Goal: Task Accomplishment & Management: Manage account settings

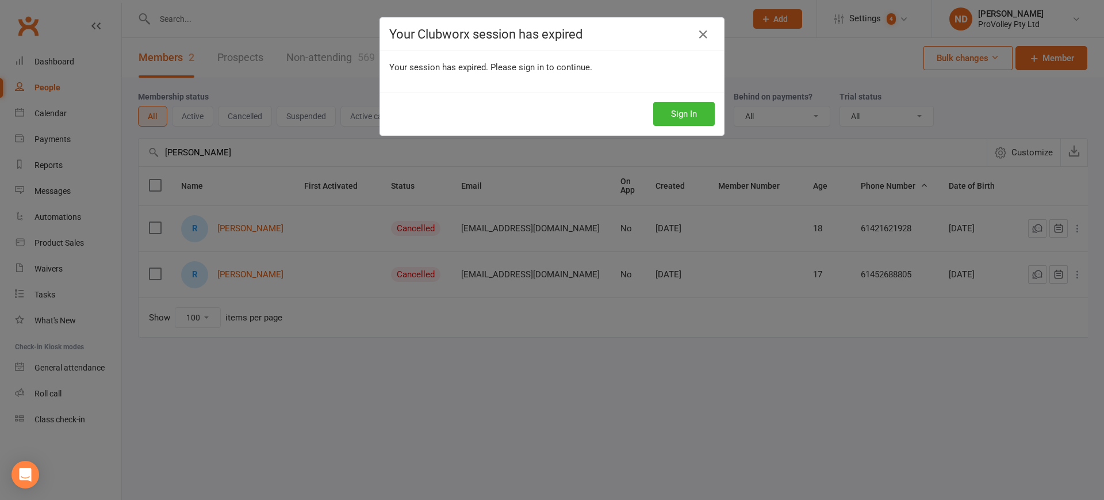
select select "100"
click at [699, 28] on icon at bounding box center [703, 35] width 14 height 14
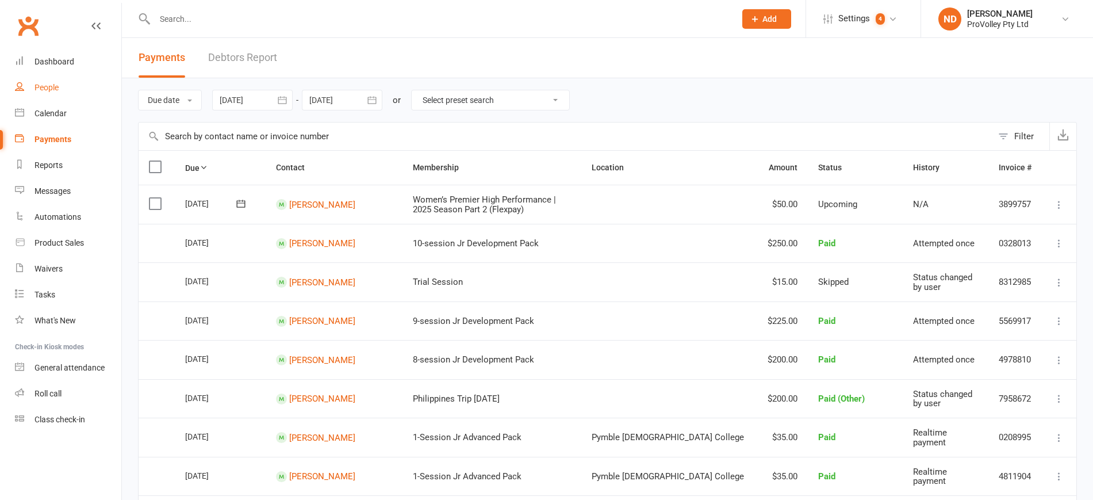
click at [59, 82] on link "People" at bounding box center [68, 88] width 106 height 26
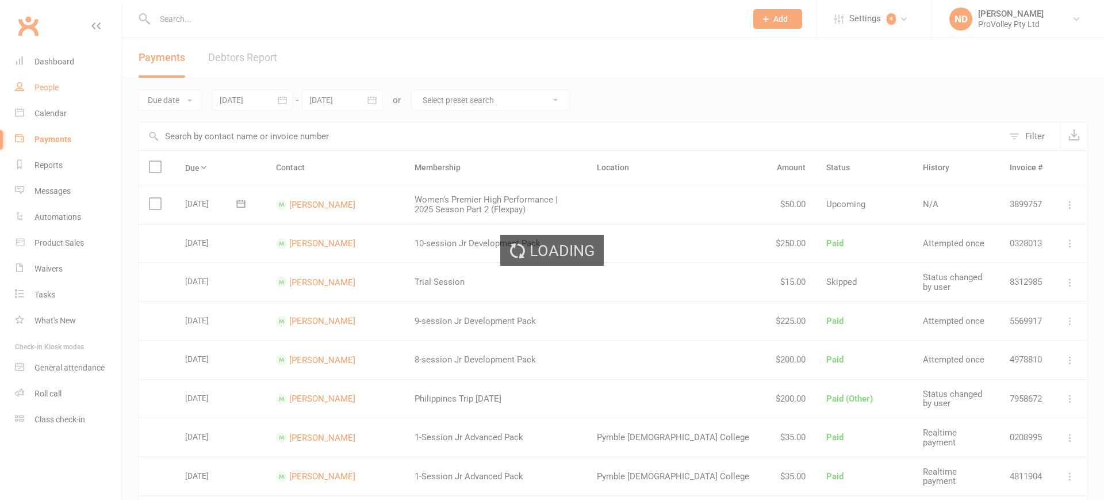
select select "100"
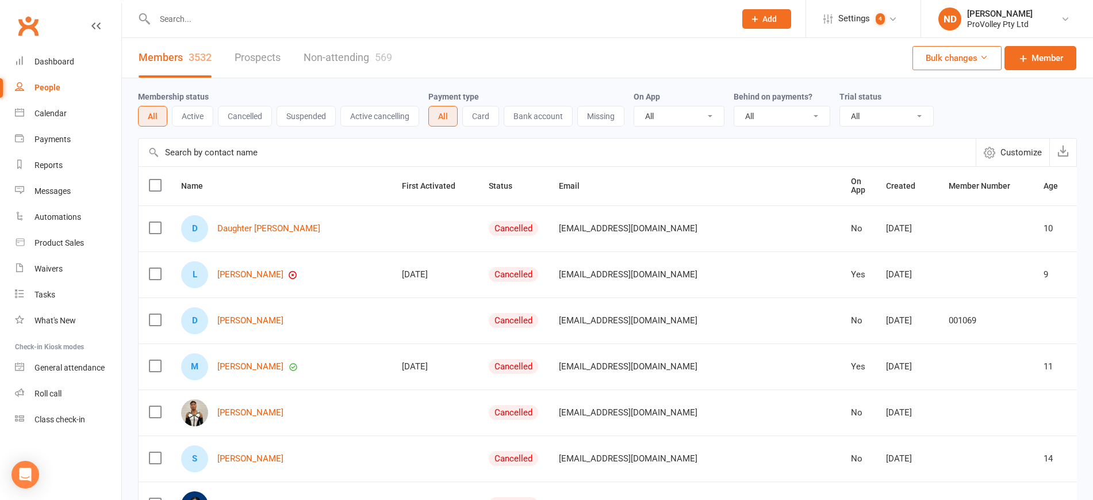
click at [213, 151] on input "text" at bounding box center [557, 153] width 837 height 28
paste input "Annabel Taylor"
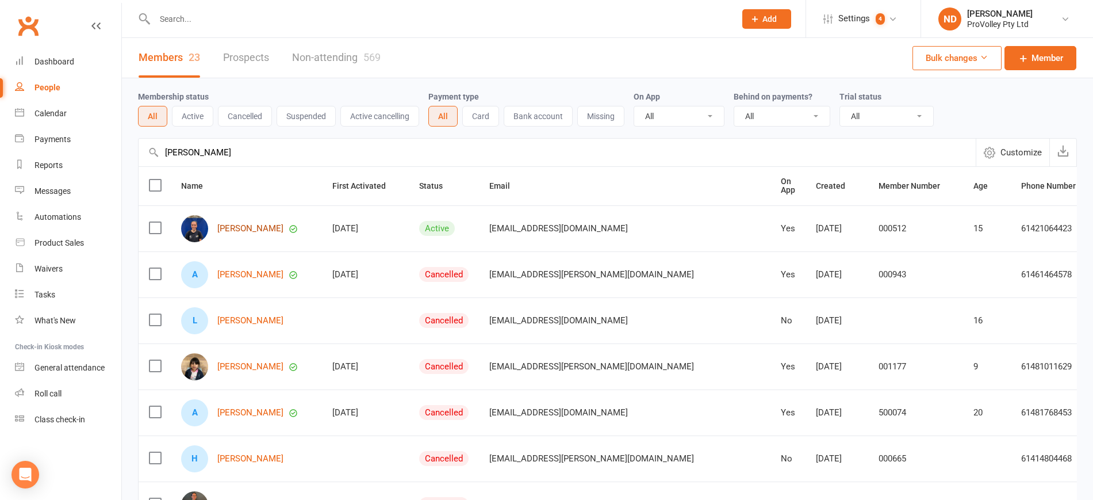
type input "Annabel Taylor"
click at [265, 232] on link "Annabel Taylor" at bounding box center [250, 229] width 66 height 10
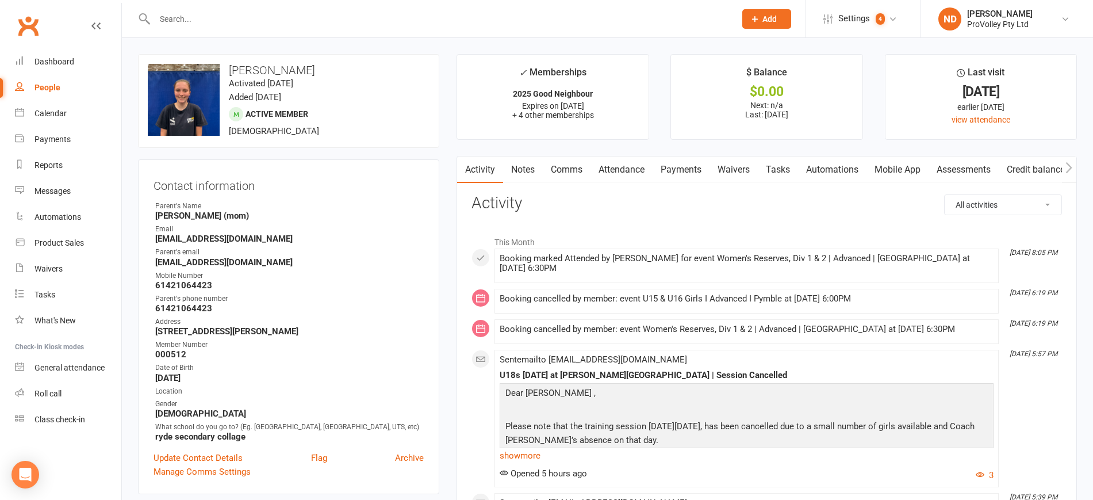
click at [674, 170] on link "Payments" at bounding box center [680, 169] width 57 height 26
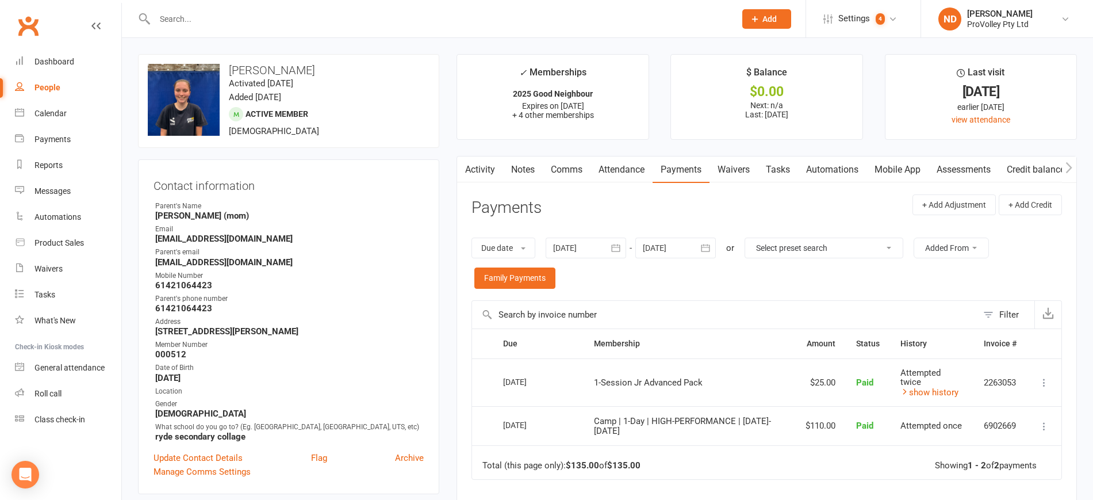
click at [620, 245] on icon "button" at bounding box center [615, 247] width 9 height 7
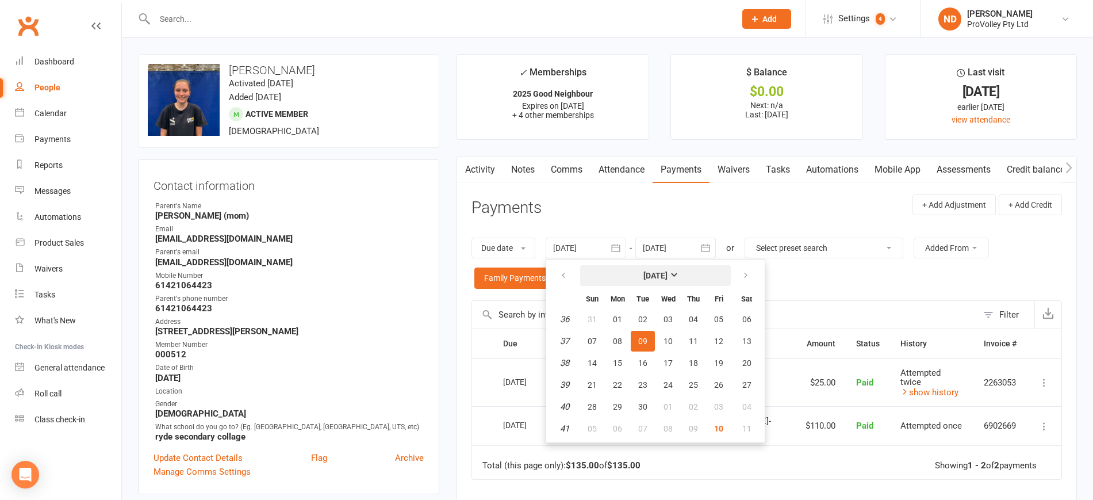
click at [643, 273] on strong "September 2025" at bounding box center [655, 275] width 24 height 9
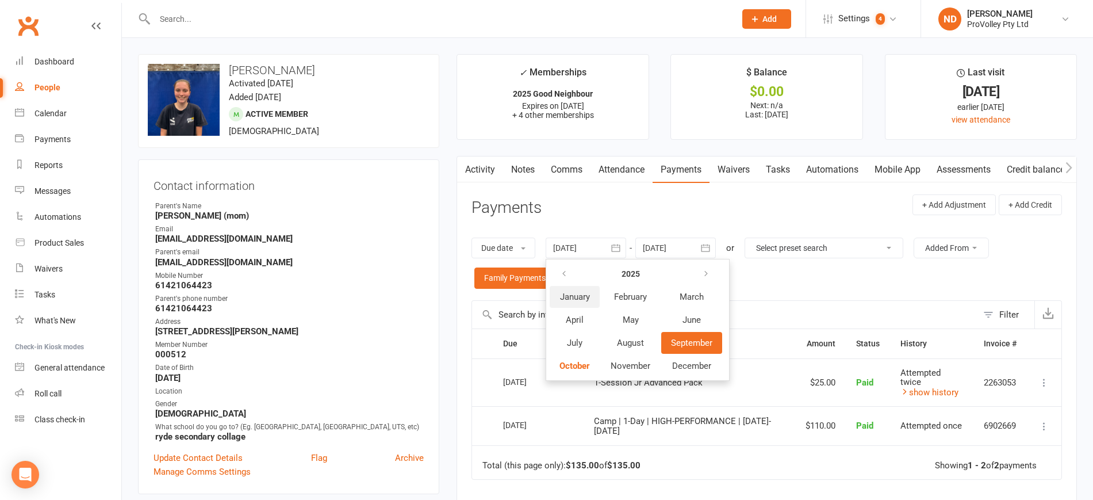
click at [585, 293] on span "January" at bounding box center [575, 296] width 30 height 10
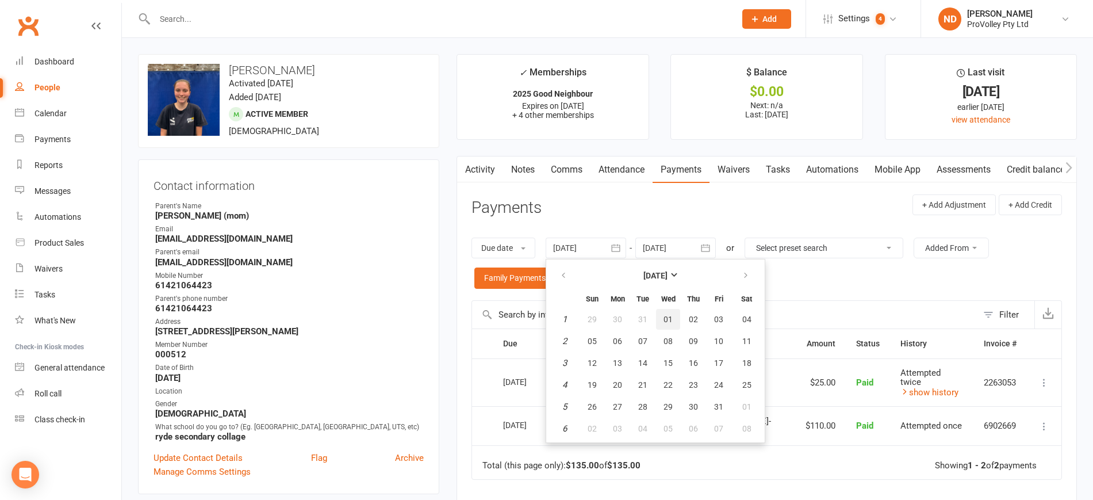
click at [666, 313] on button "01" at bounding box center [668, 319] width 24 height 21
type input "01 Jan 2025"
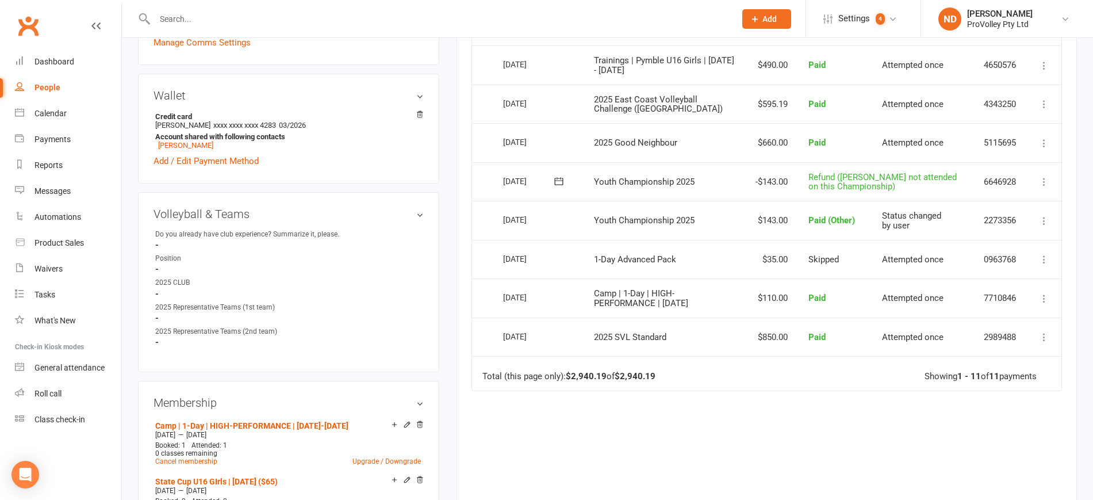
scroll to position [431, 0]
click at [1042, 251] on icon at bounding box center [1043, 256] width 11 height 11
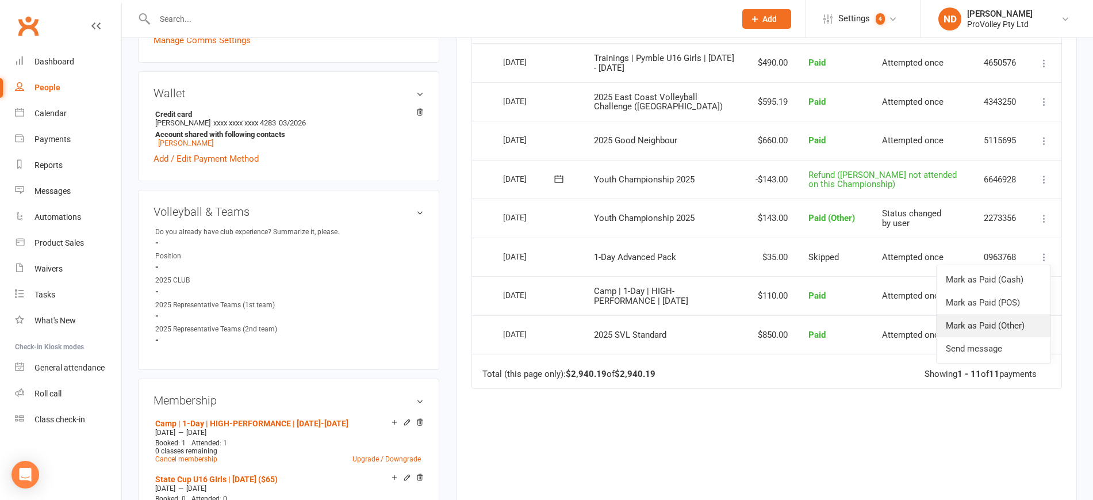
click at [982, 325] on link "Mark as Paid (Other)" at bounding box center [993, 325] width 114 height 23
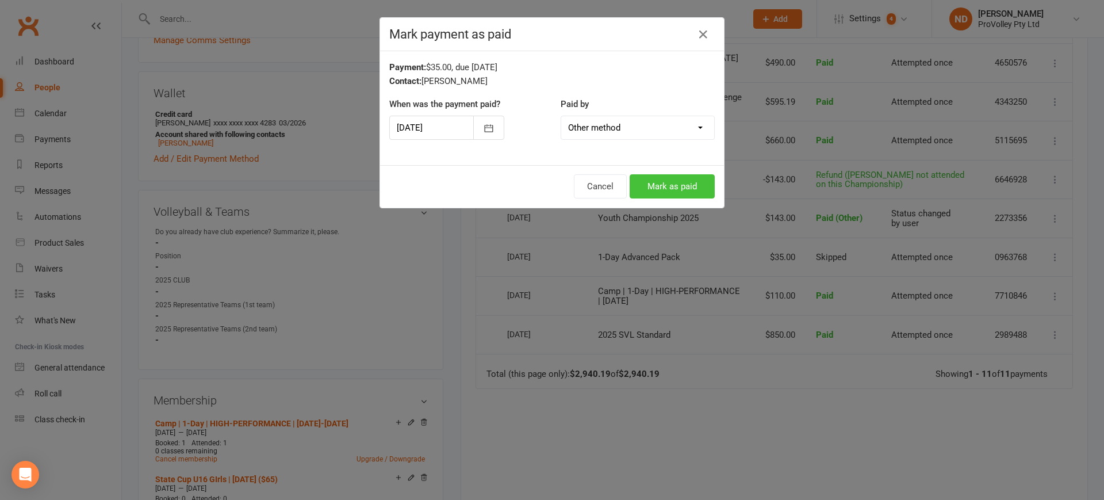
click at [670, 183] on button "Mark as paid" at bounding box center [671, 186] width 85 height 24
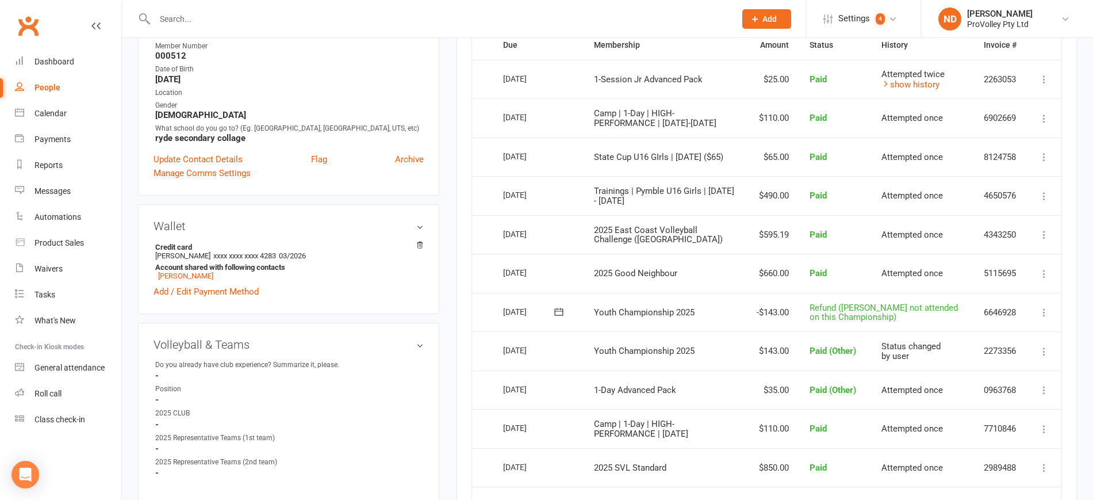
scroll to position [216, 0]
